Goal: Task Accomplishment & Management: Manage account settings

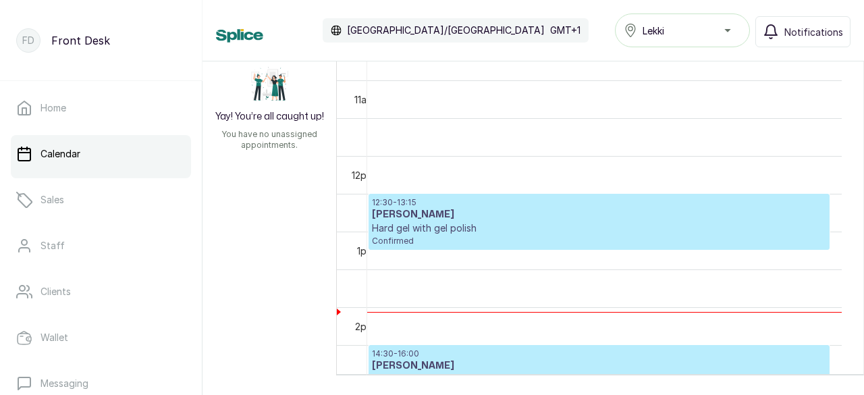
click at [423, 215] on h3 "[PERSON_NAME]" at bounding box center [599, 214] width 454 height 13
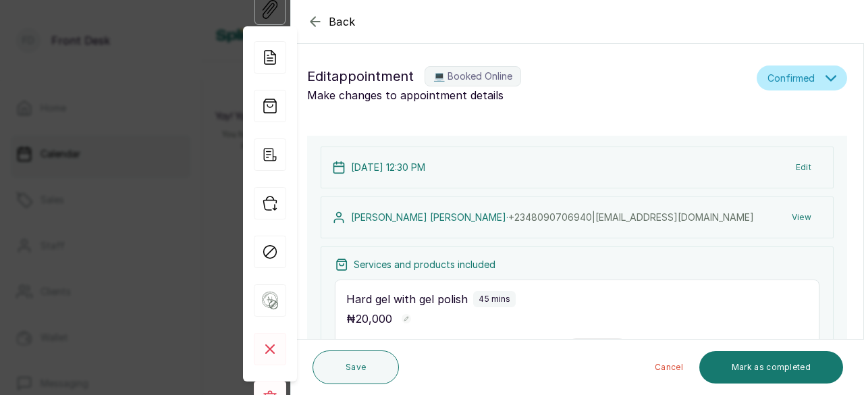
type input "12:30 pm"
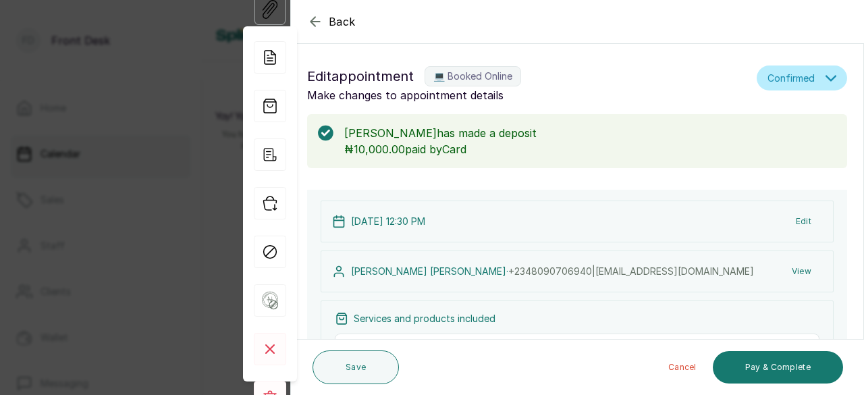
click at [320, 25] on icon "button" at bounding box center [315, 21] width 16 height 16
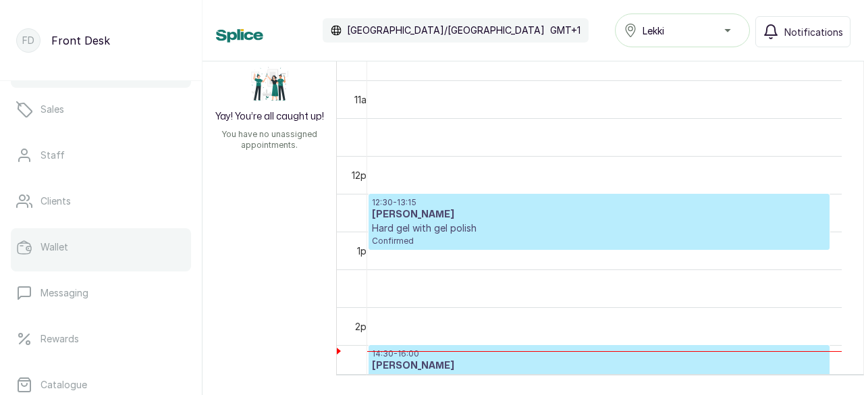
scroll to position [202, 0]
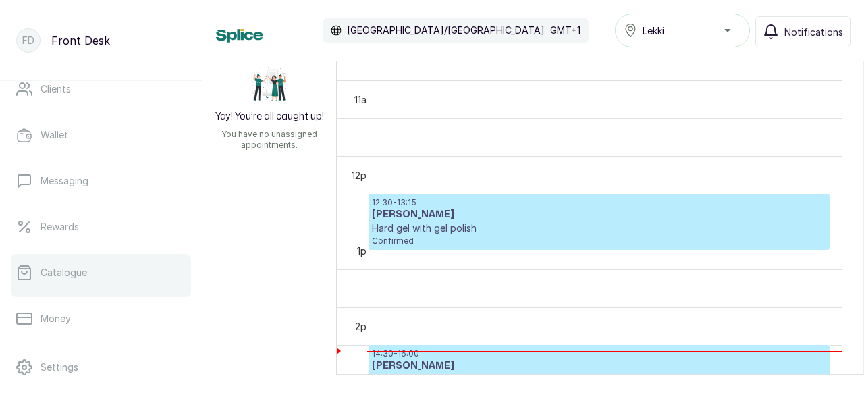
click at [94, 279] on link "Catalogue" at bounding box center [101, 273] width 180 height 38
